Goal: Information Seeking & Learning: Learn about a topic

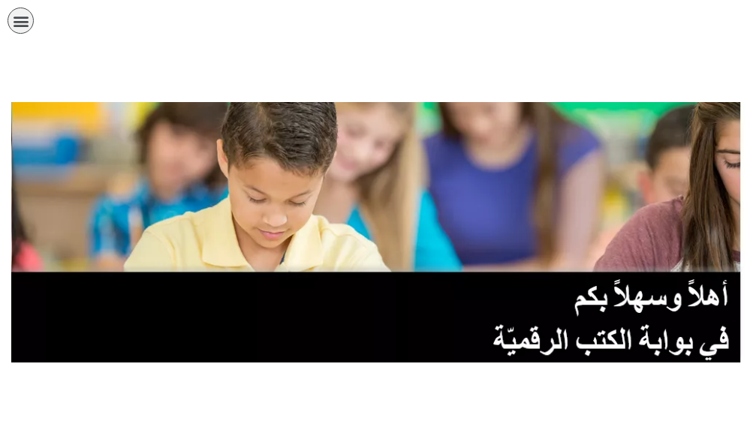
scroll to position [375, 0]
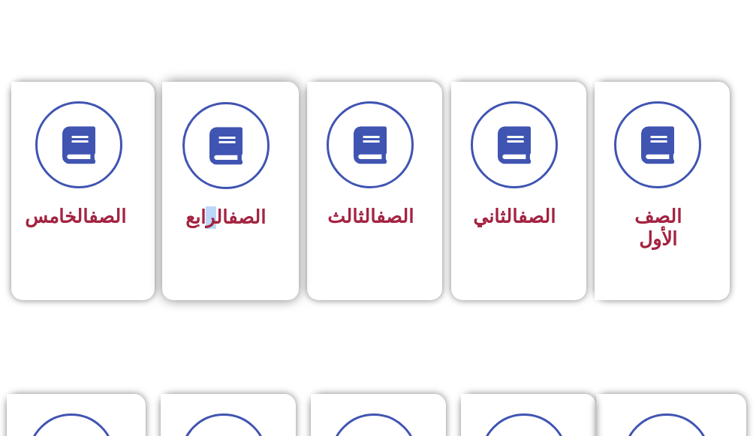
click at [212, 207] on span "الصف الرابع" at bounding box center [225, 217] width 80 height 22
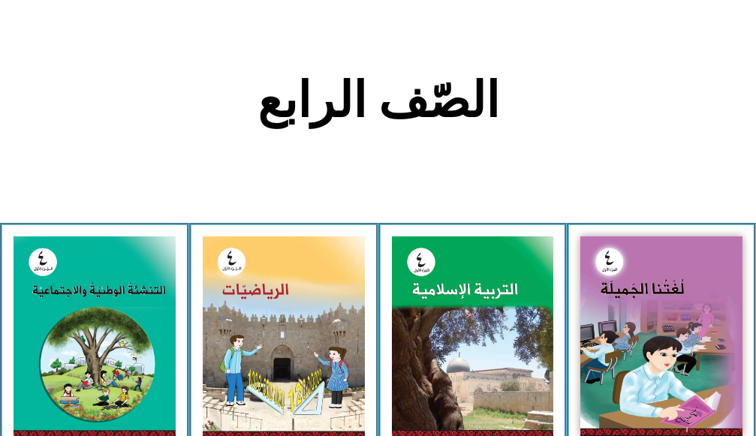
scroll to position [375, 0]
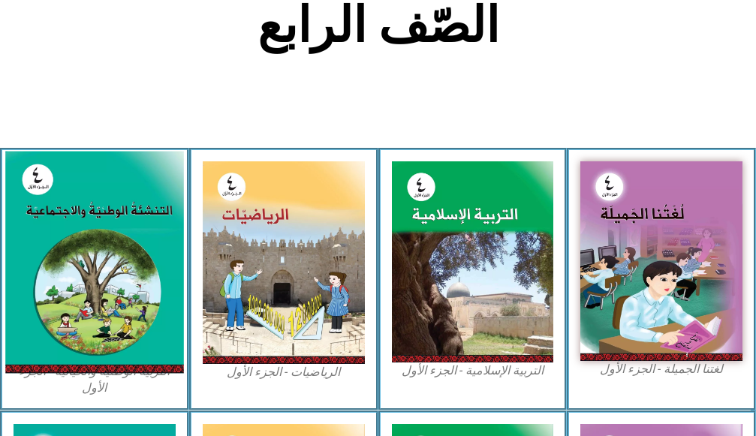
click at [39, 271] on img at bounding box center [94, 262] width 178 height 222
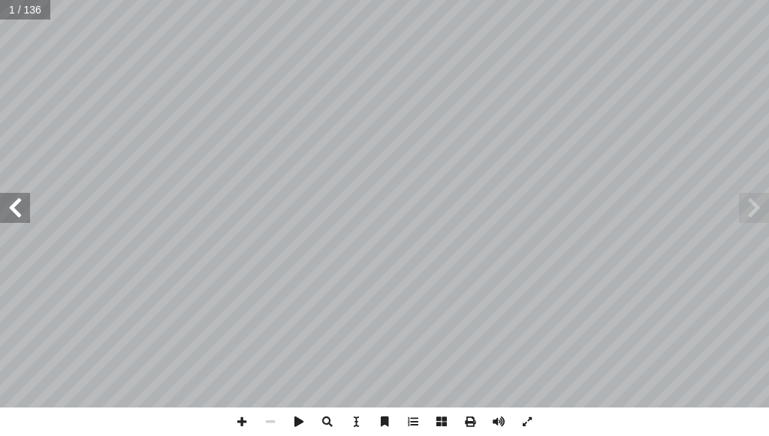
click at [21, 209] on span at bounding box center [15, 208] width 30 height 30
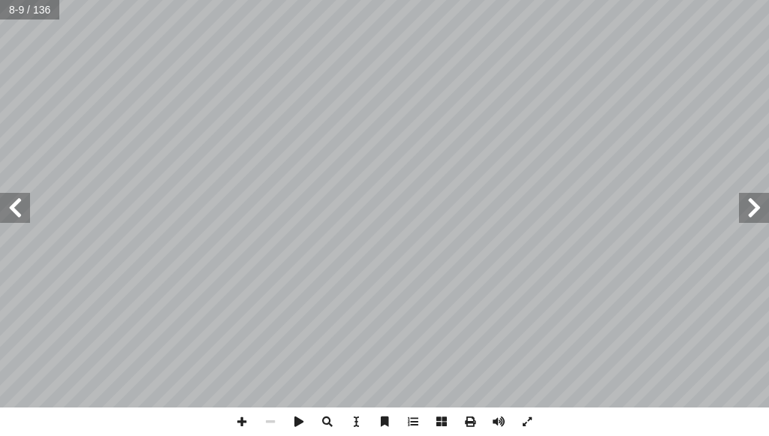
click at [4, 215] on span at bounding box center [15, 208] width 30 height 30
click at [4, 214] on span at bounding box center [15, 208] width 30 height 30
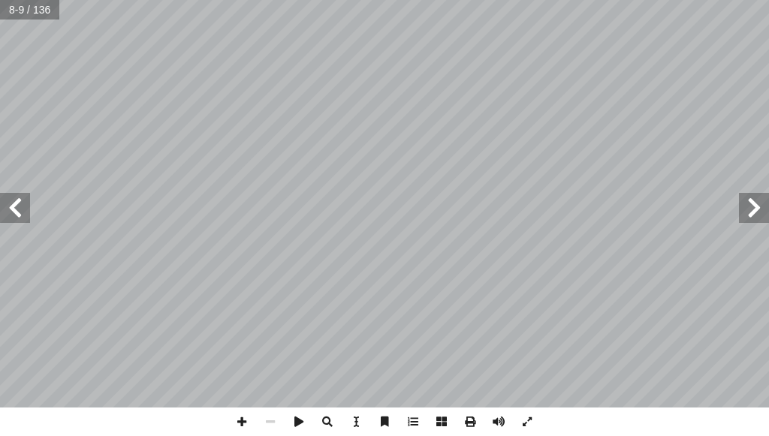
click at [4, 214] on span at bounding box center [15, 208] width 30 height 30
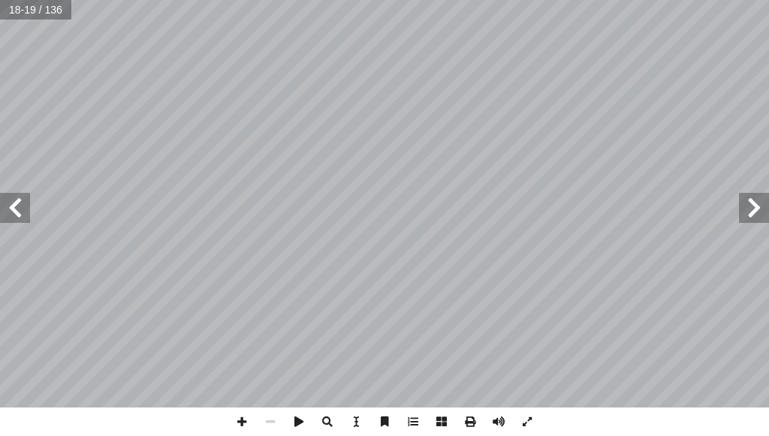
click at [4, 214] on span at bounding box center [15, 208] width 30 height 30
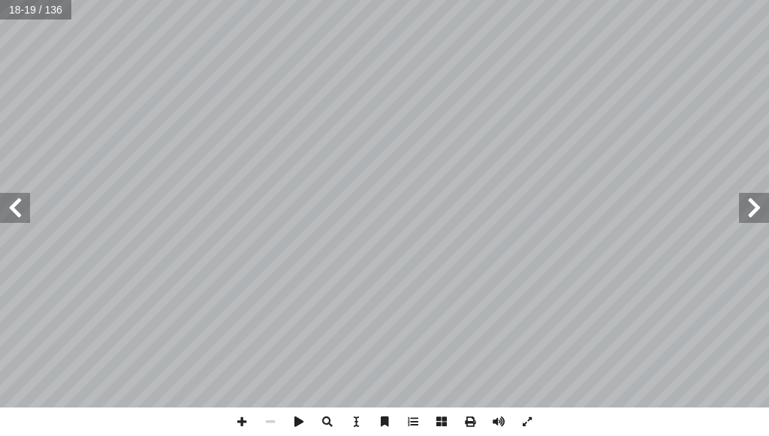
click at [4, 214] on span at bounding box center [15, 208] width 30 height 30
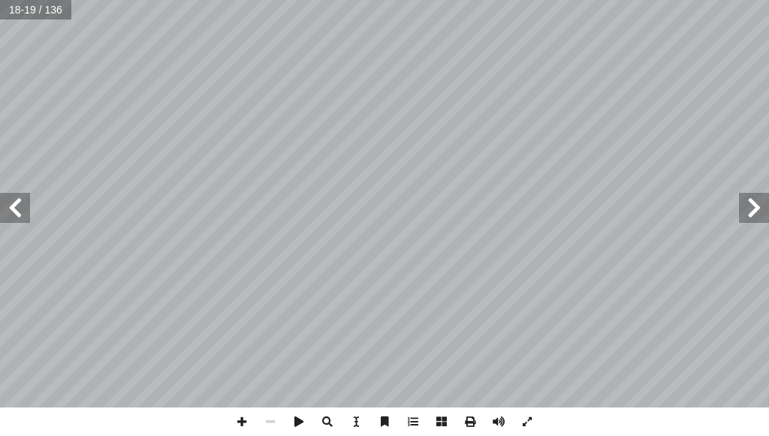
click at [4, 214] on span at bounding box center [15, 208] width 30 height 30
